Goal: Task Accomplishment & Management: Use online tool/utility

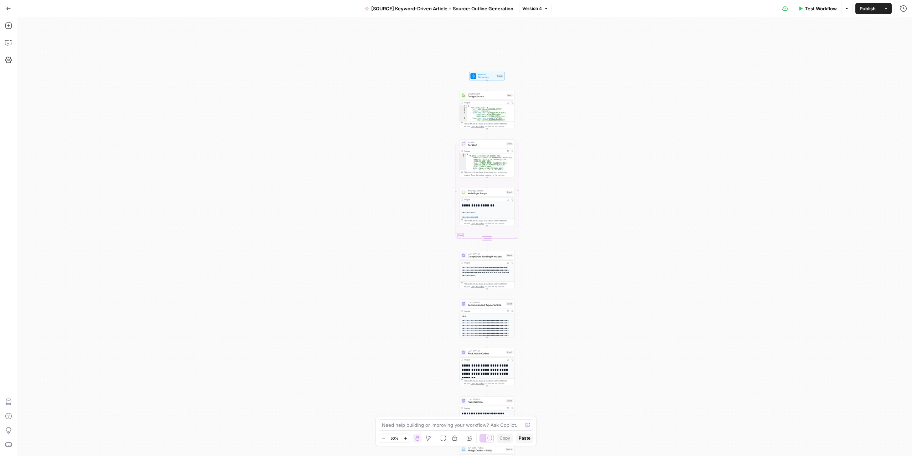
click at [553, 222] on div "Workflow Set Inputs Inputs Google Search Google Search Step 1 Output Expand Out…" at bounding box center [464, 236] width 895 height 439
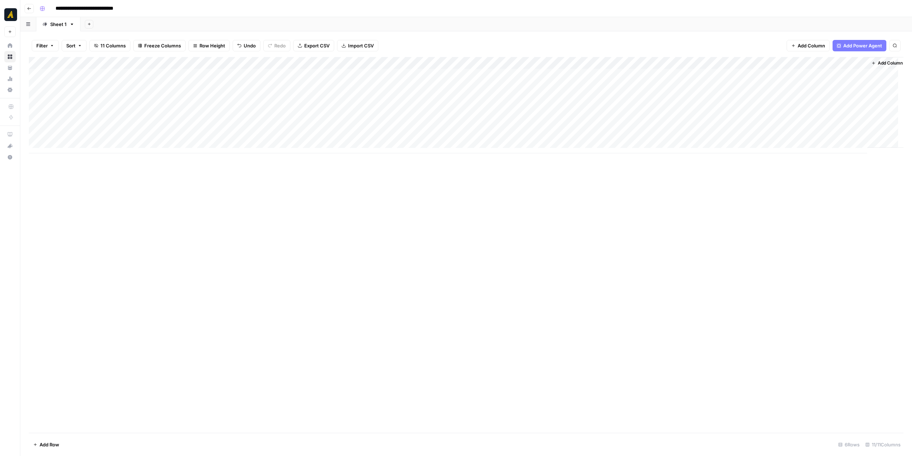
scroll to position [0, 9]
click at [484, 60] on div "Add Column" at bounding box center [466, 105] width 875 height 96
click at [658, 60] on div "Add Column" at bounding box center [466, 105] width 875 height 96
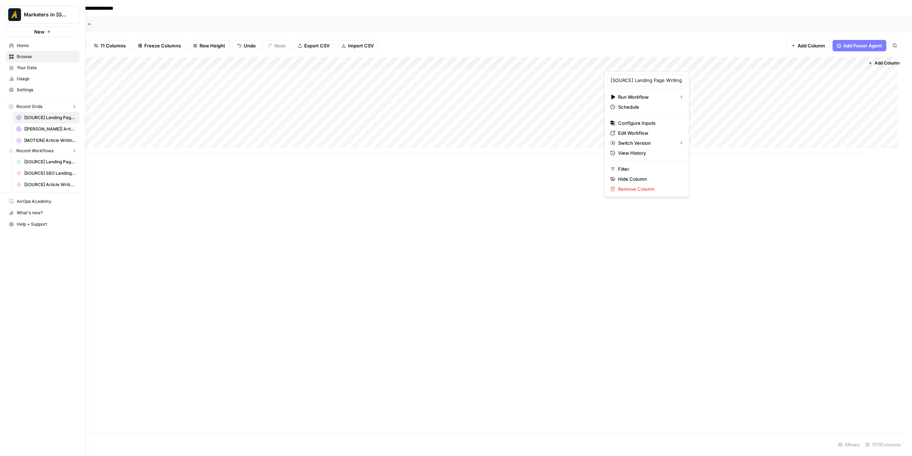
drag, startPoint x: 11, startPoint y: 47, endPoint x: 27, endPoint y: 46, distance: 15.7
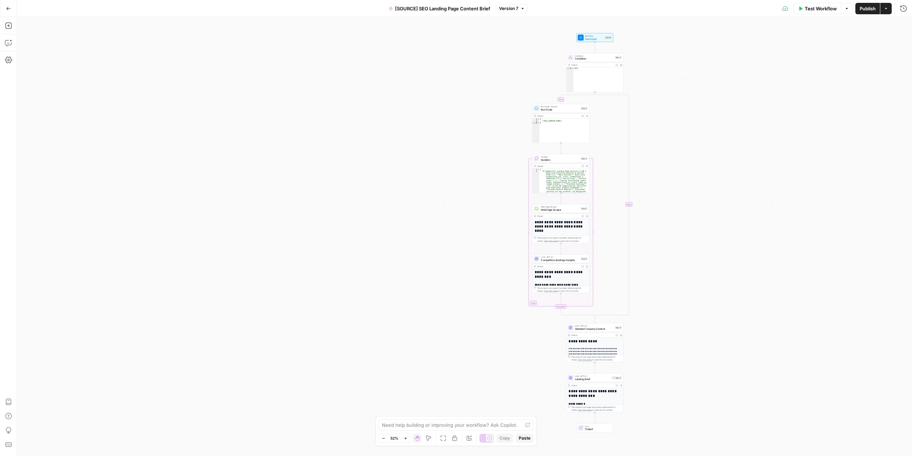
drag, startPoint x: 626, startPoint y: 222, endPoint x: 739, endPoint y: 201, distance: 115.0
click at [740, 218] on div "true false Workflow Set Inputs Inputs Condition Condition Step 2 Output Expand …" at bounding box center [464, 236] width 895 height 439
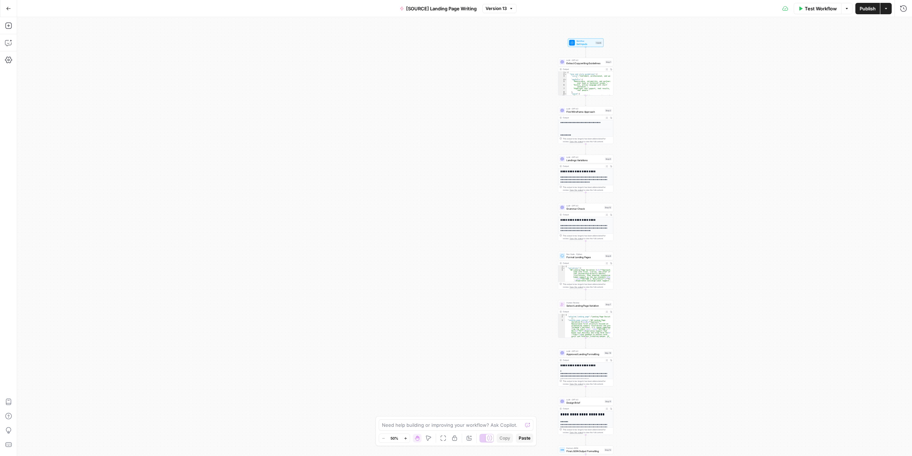
drag, startPoint x: 529, startPoint y: 149, endPoint x: 649, endPoint y: 170, distance: 121.7
click at [649, 170] on div "**********" at bounding box center [464, 236] width 895 height 439
click at [580, 403] on span "Design Brief" at bounding box center [583, 405] width 37 height 4
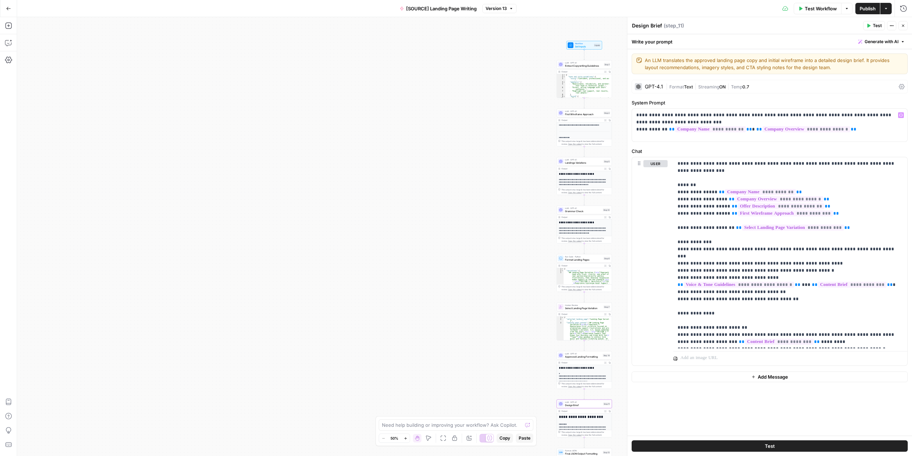
click at [714, 87] on span "Streaming" at bounding box center [709, 86] width 21 height 5
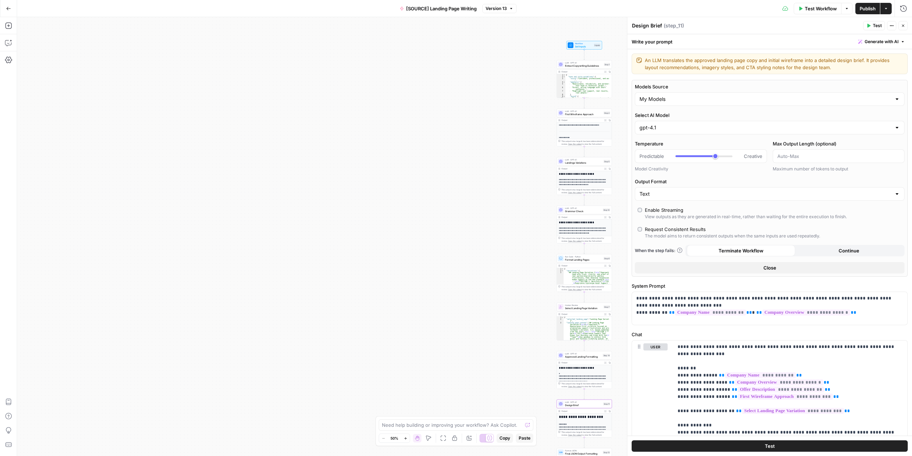
click at [904, 25] on icon "button" at bounding box center [903, 26] width 4 height 4
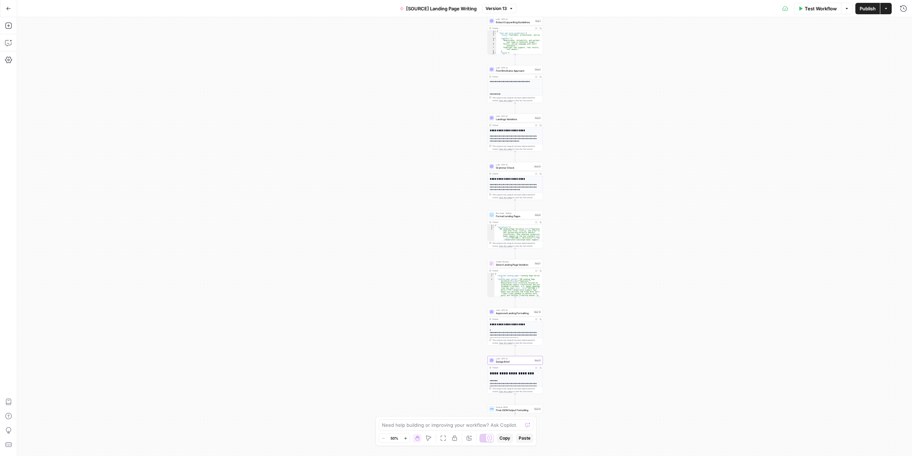
drag, startPoint x: 536, startPoint y: 183, endPoint x: 473, endPoint y: 139, distance: 76.7
click at [473, 139] on div "**********" at bounding box center [464, 236] width 895 height 439
click at [887, 12] on button "Actions" at bounding box center [886, 8] width 11 height 11
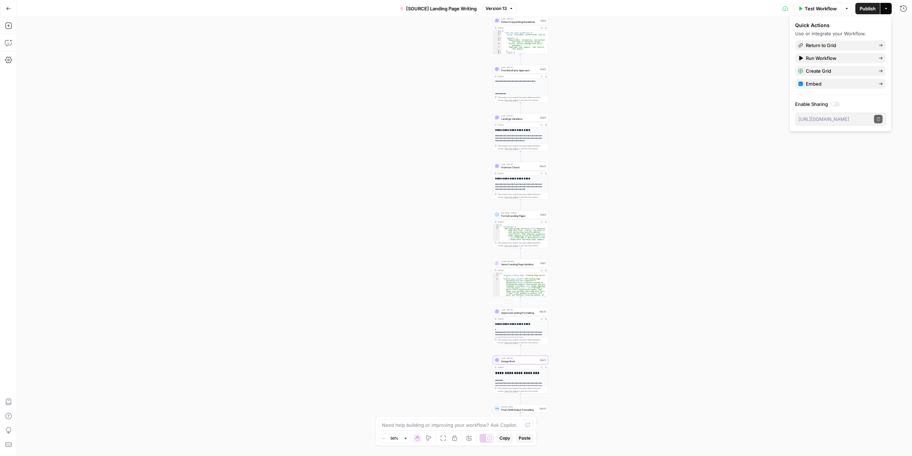
click at [730, 50] on div "**********" at bounding box center [464, 236] width 895 height 439
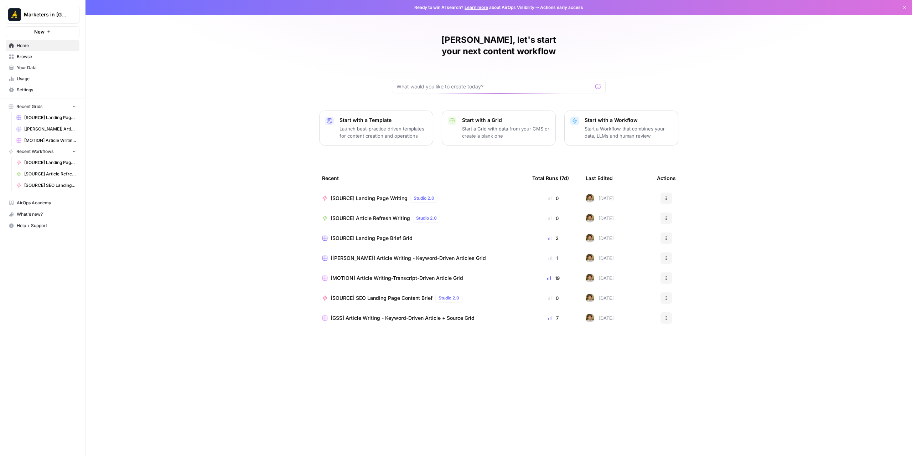
click at [31, 55] on span "Browse" at bounding box center [47, 56] width 60 height 6
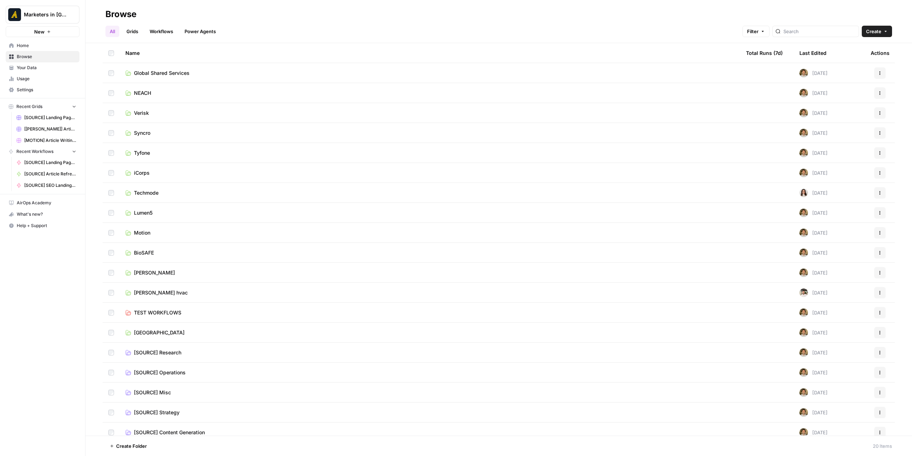
scroll to position [26, 0]
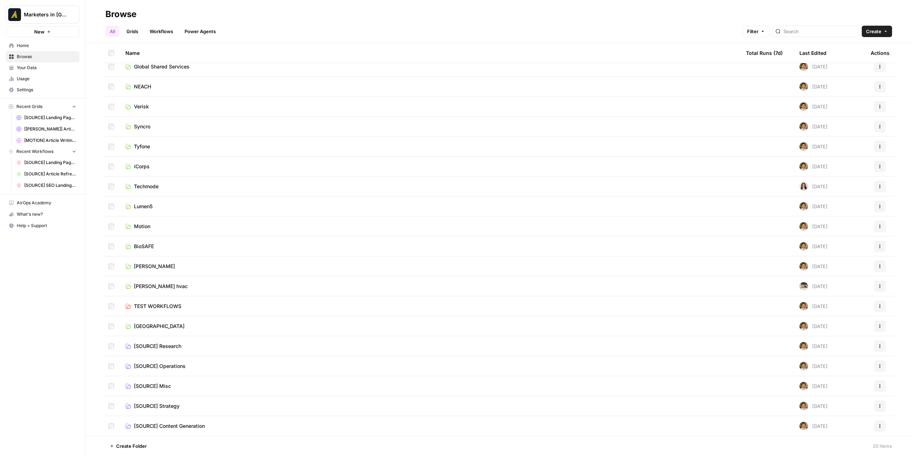
click at [180, 424] on span "[SOURCE] Content Generation" at bounding box center [169, 425] width 71 height 7
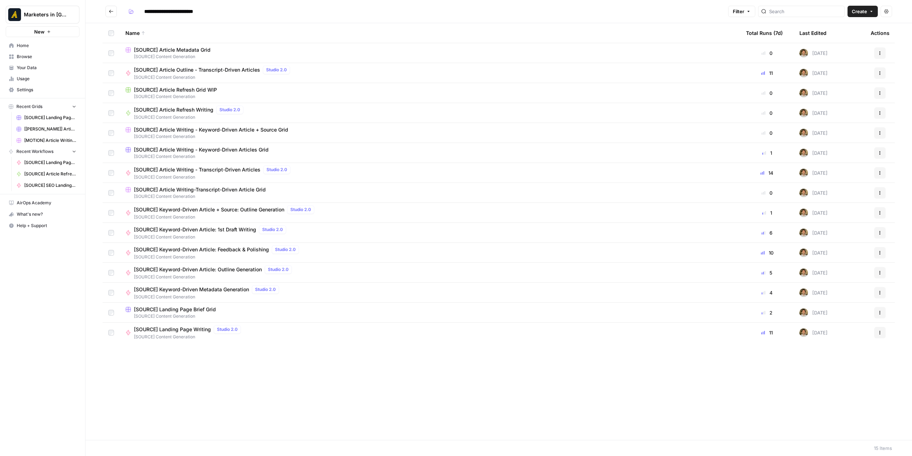
click at [200, 128] on span "[SOURCE] Article Writing - Keyword-Driven Article + Source Grid" at bounding box center [211, 129] width 154 height 7
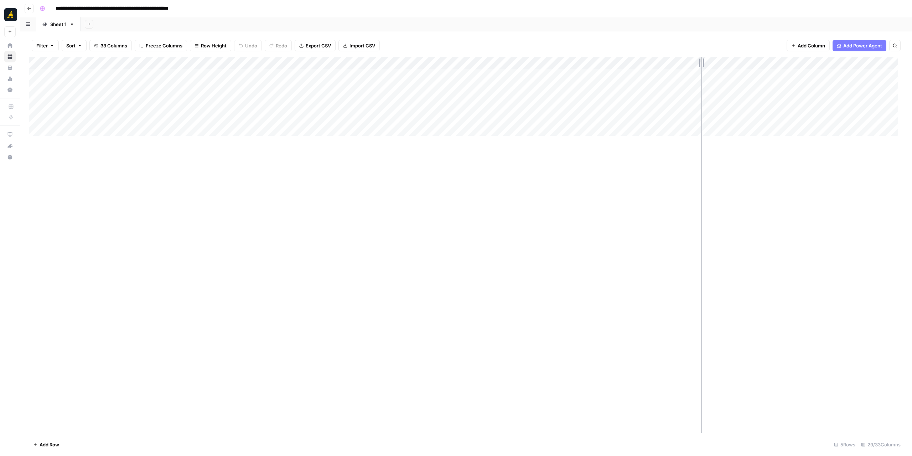
drag, startPoint x: 677, startPoint y: 60, endPoint x: 701, endPoint y: 60, distance: 24.6
click at [701, 60] on div "Add Column" at bounding box center [466, 99] width 875 height 84
click at [585, 76] on div "Add Column" at bounding box center [466, 99] width 875 height 84
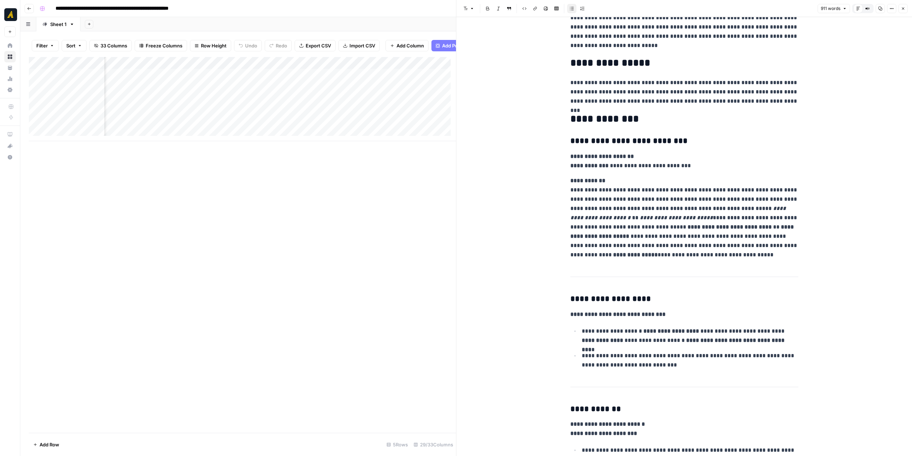
scroll to position [249, 0]
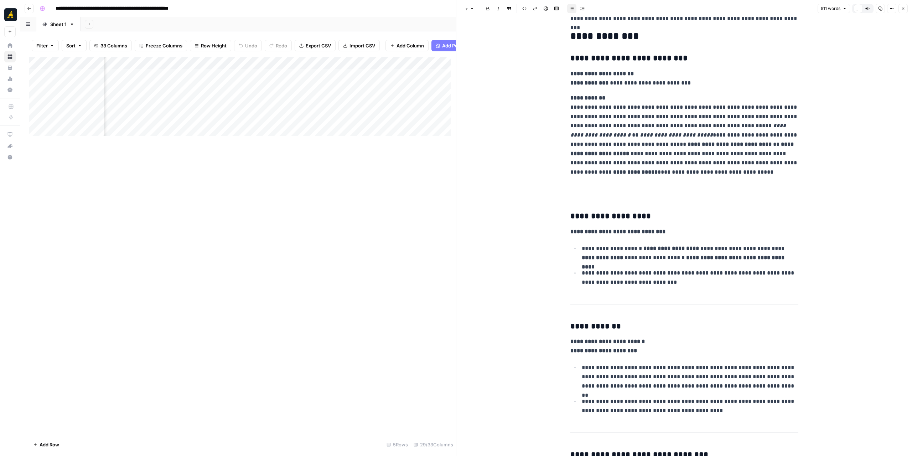
click at [902, 10] on icon "button" at bounding box center [903, 8] width 4 height 4
